Goal: Information Seeking & Learning: Learn about a topic

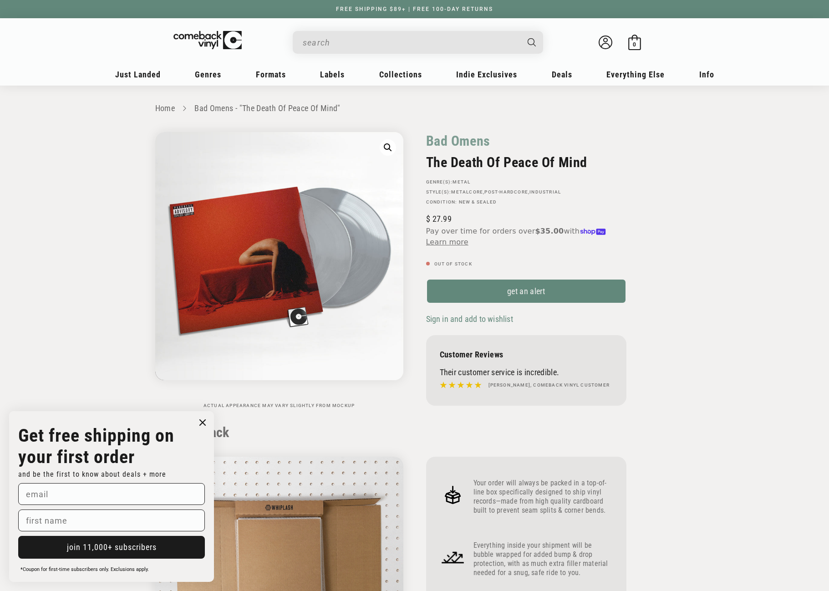
scroll to position [774, 0]
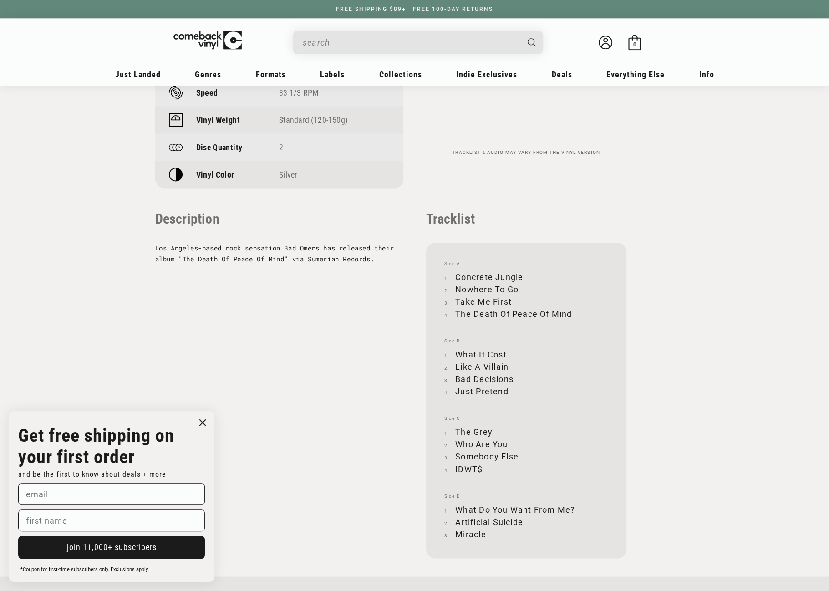
click at [372, 37] on input "When autocomplete results are available use up and down arrows to review and en…" at bounding box center [411, 42] width 216 height 19
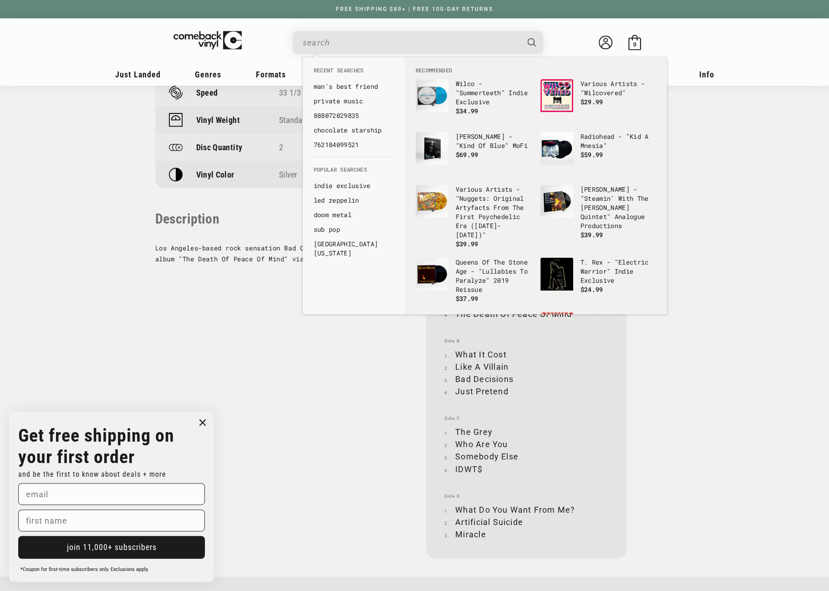
paste input "602475797586"
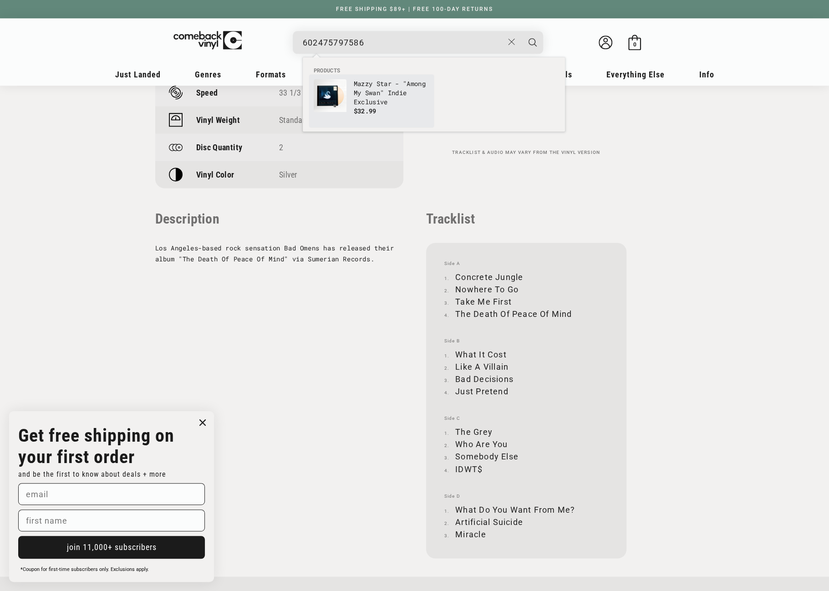
type input "602475797586"
click at [362, 90] on p "Mazzy Star - "Among My Swan" Indie Exclusive" at bounding box center [392, 92] width 76 height 27
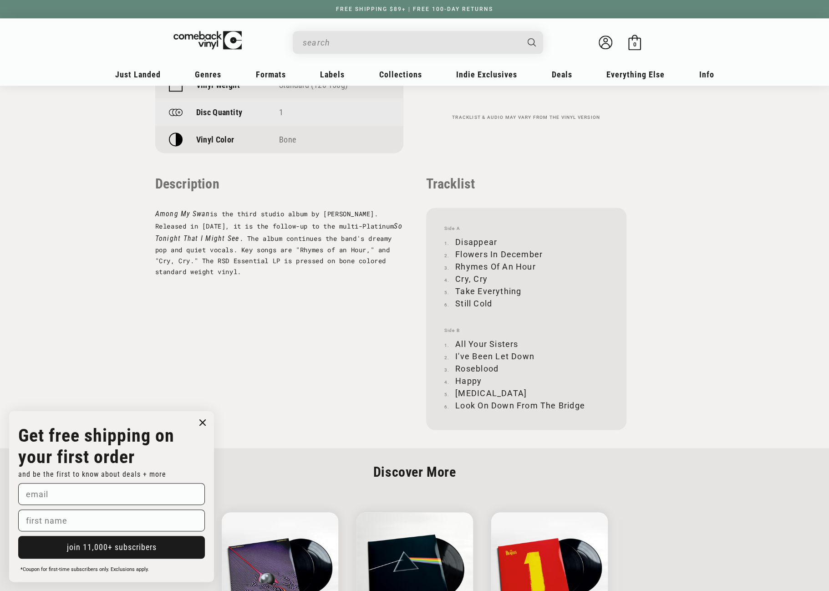
scroll to position [820, 0]
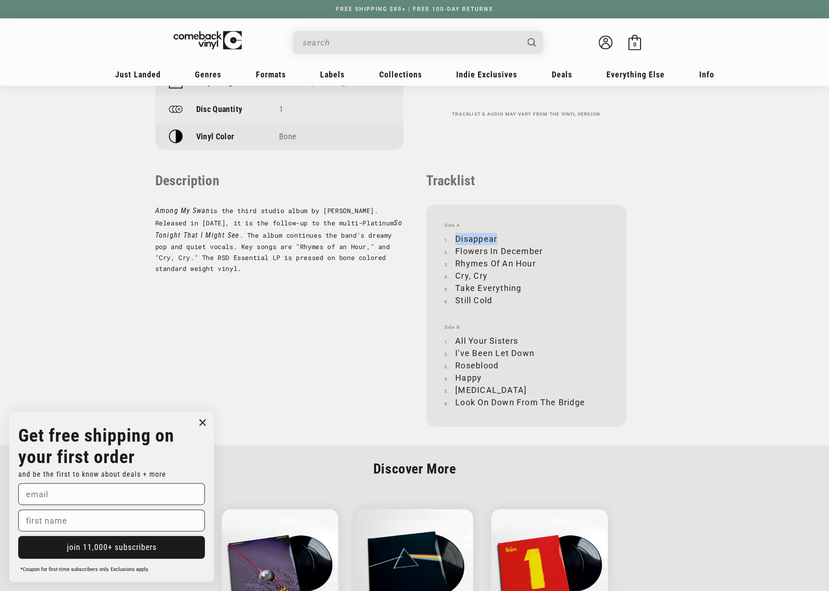
drag, startPoint x: 457, startPoint y: 236, endPoint x: 498, endPoint y: 236, distance: 41.4
click at [498, 236] on li "Disappear" at bounding box center [526, 239] width 164 height 12
copy li "Disappear"
drag, startPoint x: 456, startPoint y: 250, endPoint x: 541, endPoint y: 247, distance: 85.2
click at [541, 247] on li "Flowers In December" at bounding box center [526, 251] width 164 height 12
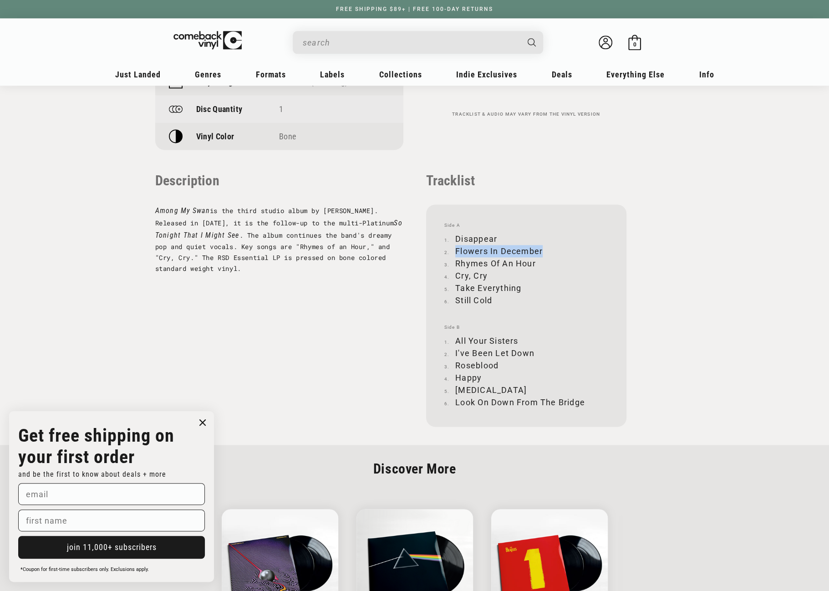
copy li "Flowers In December"
drag, startPoint x: 457, startPoint y: 264, endPoint x: 535, endPoint y: 260, distance: 77.9
click at [535, 260] on li "Rhymes Of An Hour" at bounding box center [526, 263] width 164 height 12
copy li "Rhymes Of An Hour"
drag, startPoint x: 455, startPoint y: 274, endPoint x: 484, endPoint y: 274, distance: 29.1
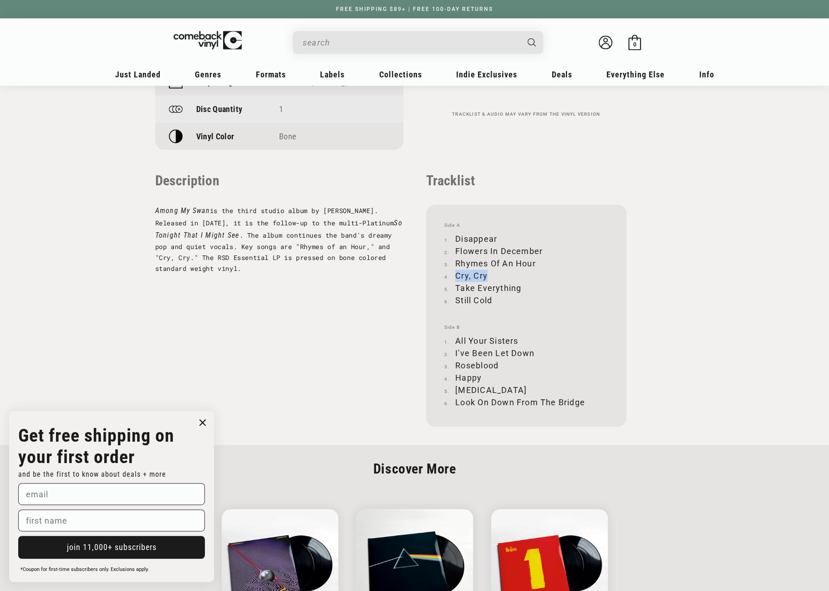
click at [484, 274] on li "Cry, Cry" at bounding box center [526, 276] width 164 height 12
copy li "Cry, Cry"
drag, startPoint x: 456, startPoint y: 286, endPoint x: 520, endPoint y: 287, distance: 63.7
click at [520, 287] on li "Take Everything" at bounding box center [526, 288] width 164 height 12
copy li "Take Everything"
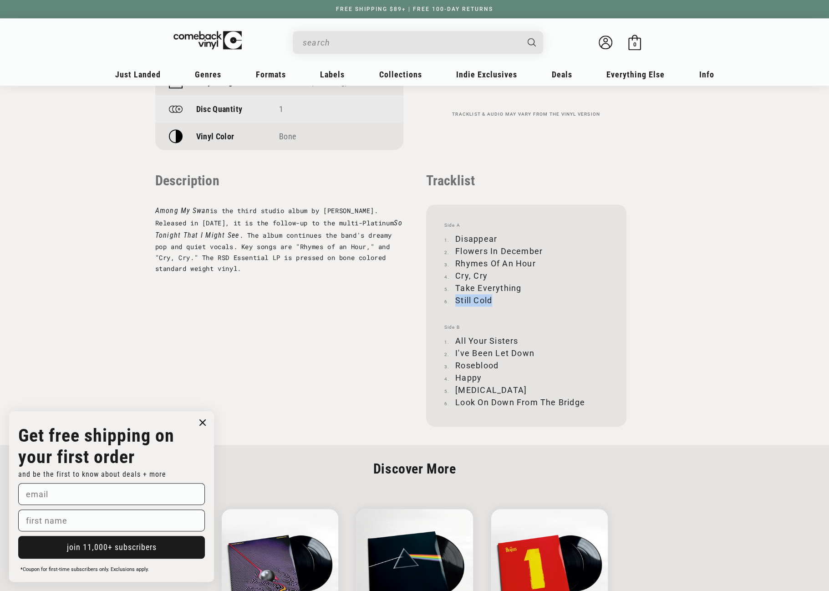
drag, startPoint x: 456, startPoint y: 300, endPoint x: 493, endPoint y: 299, distance: 36.4
click at [493, 299] on li "Still Cold" at bounding box center [526, 300] width 164 height 12
copy li "Still Cold"
drag, startPoint x: 457, startPoint y: 340, endPoint x: 520, endPoint y: 341, distance: 63.3
click at [520, 341] on li "All Your Sisters" at bounding box center [526, 341] width 164 height 12
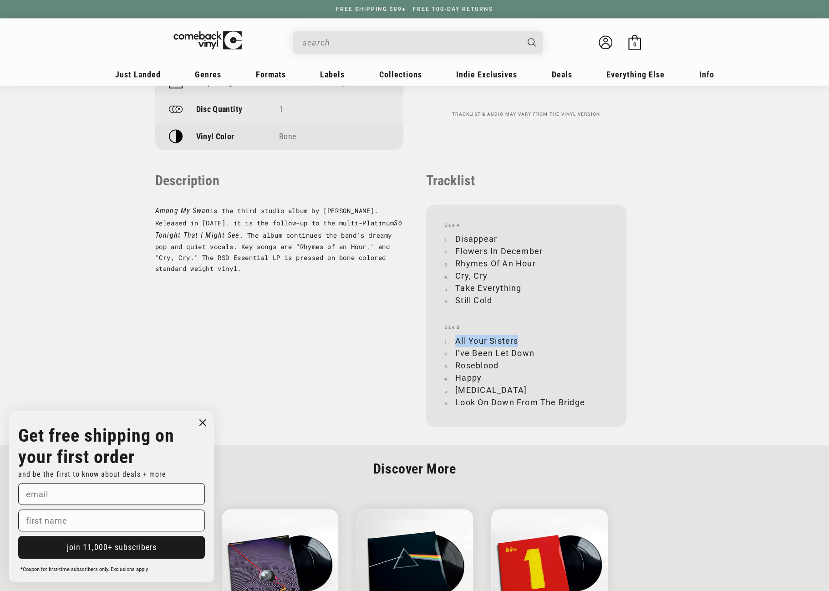
copy li "All Your Sisters"
drag, startPoint x: 455, startPoint y: 352, endPoint x: 532, endPoint y: 353, distance: 76.5
click at [532, 353] on li "I've Been Let Down" at bounding box center [526, 353] width 164 height 12
copy li "I've Been Let Down"
drag, startPoint x: 455, startPoint y: 365, endPoint x: 499, endPoint y: 365, distance: 43.7
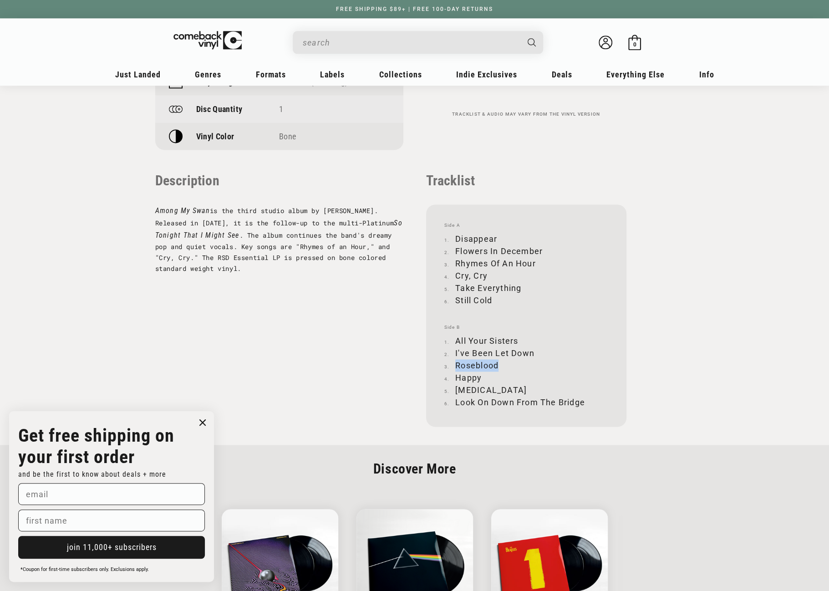
click at [499, 365] on li "Roseblood" at bounding box center [526, 365] width 164 height 12
copy li "Roseblood"
drag, startPoint x: 457, startPoint y: 377, endPoint x: 482, endPoint y: 377, distance: 25.0
click at [482, 377] on li "Happy" at bounding box center [526, 378] width 164 height 12
copy li "Happy"
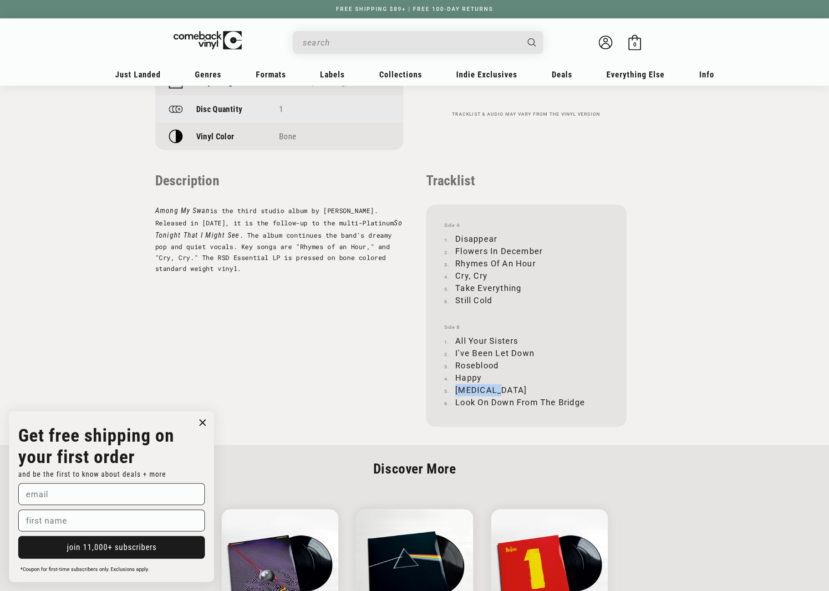
drag, startPoint x: 457, startPoint y: 389, endPoint x: 495, endPoint y: 389, distance: 37.8
click at [495, 389] on li "Umbilical" at bounding box center [526, 390] width 164 height 12
drag, startPoint x: 456, startPoint y: 401, endPoint x: 584, endPoint y: 401, distance: 127.5
click at [584, 401] on li "Look On Down From The Bridge" at bounding box center [526, 402] width 164 height 12
